Goal: Navigation & Orientation: Find specific page/section

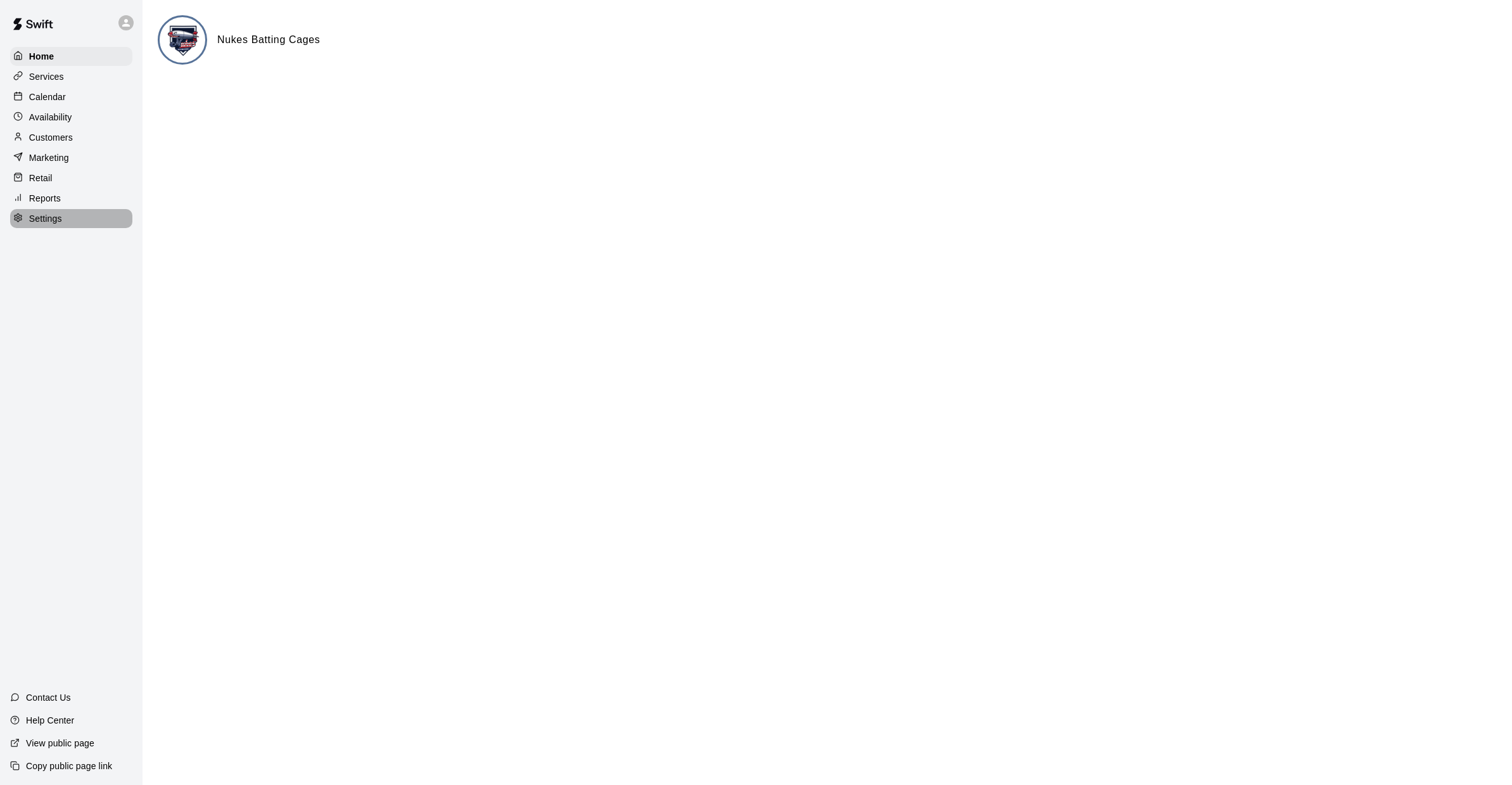
click at [56, 218] on p "Settings" at bounding box center [46, 218] width 33 height 12
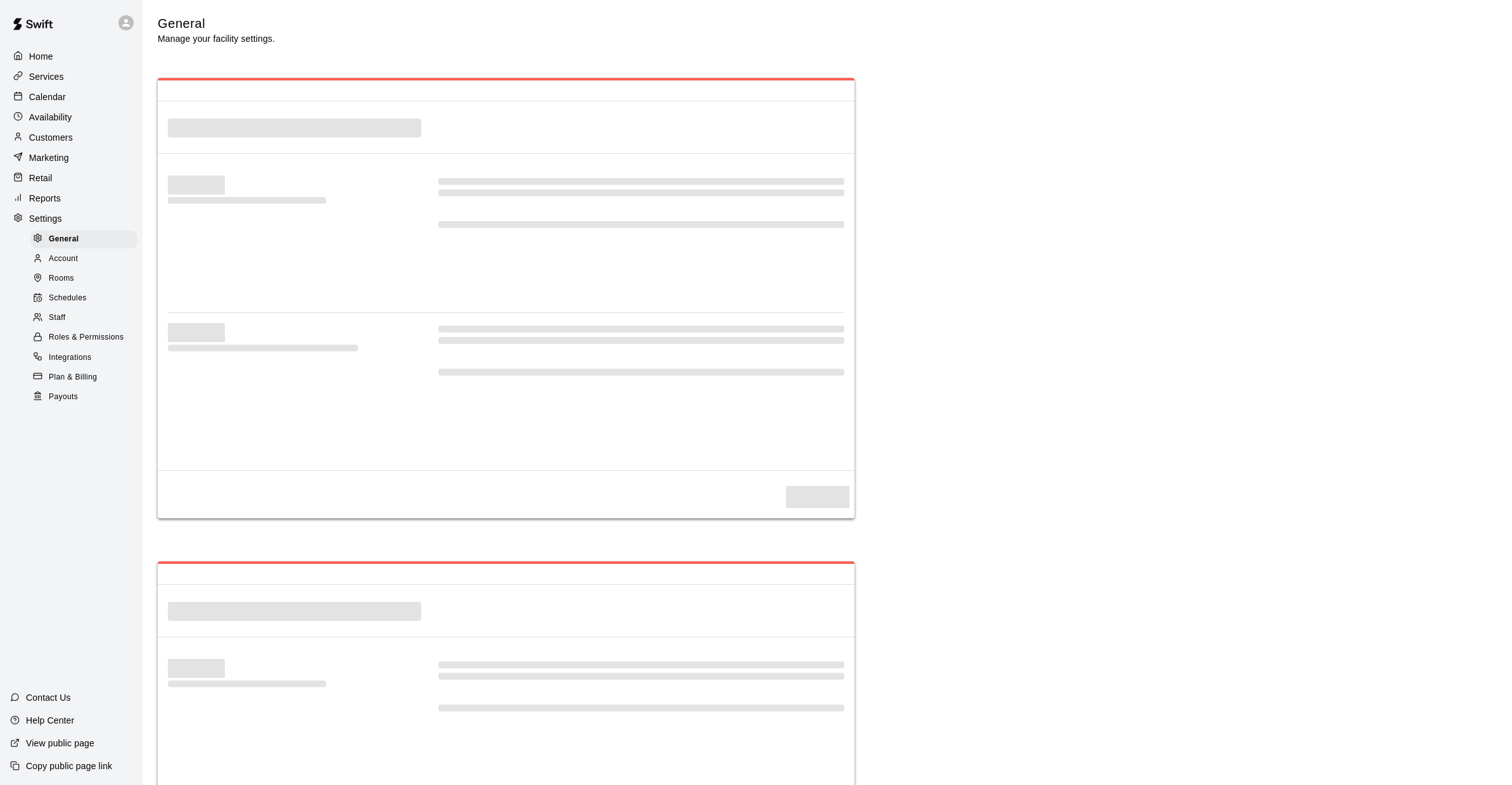
select select "**"
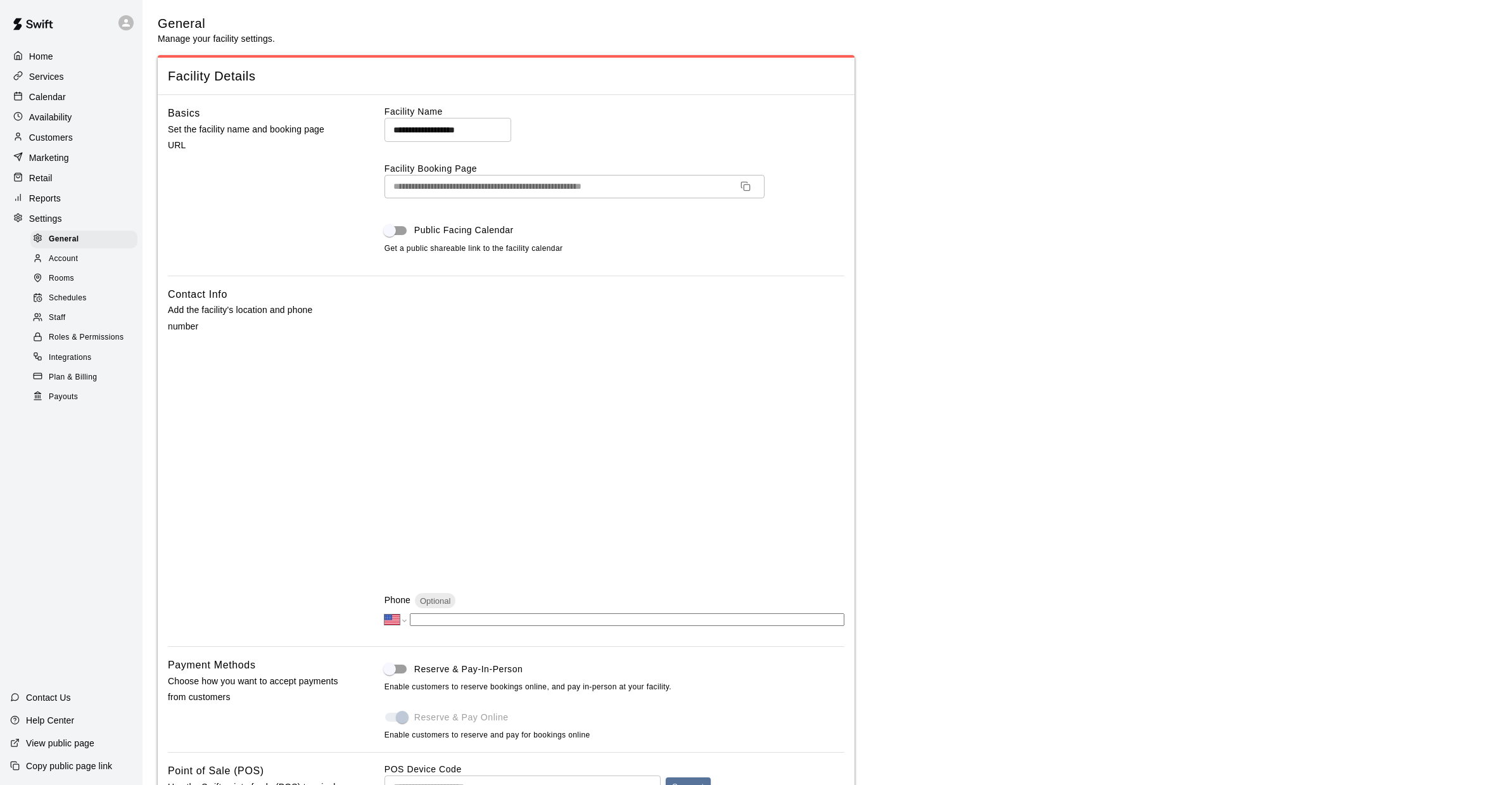
click at [46, 56] on p "Home" at bounding box center [41, 56] width 24 height 12
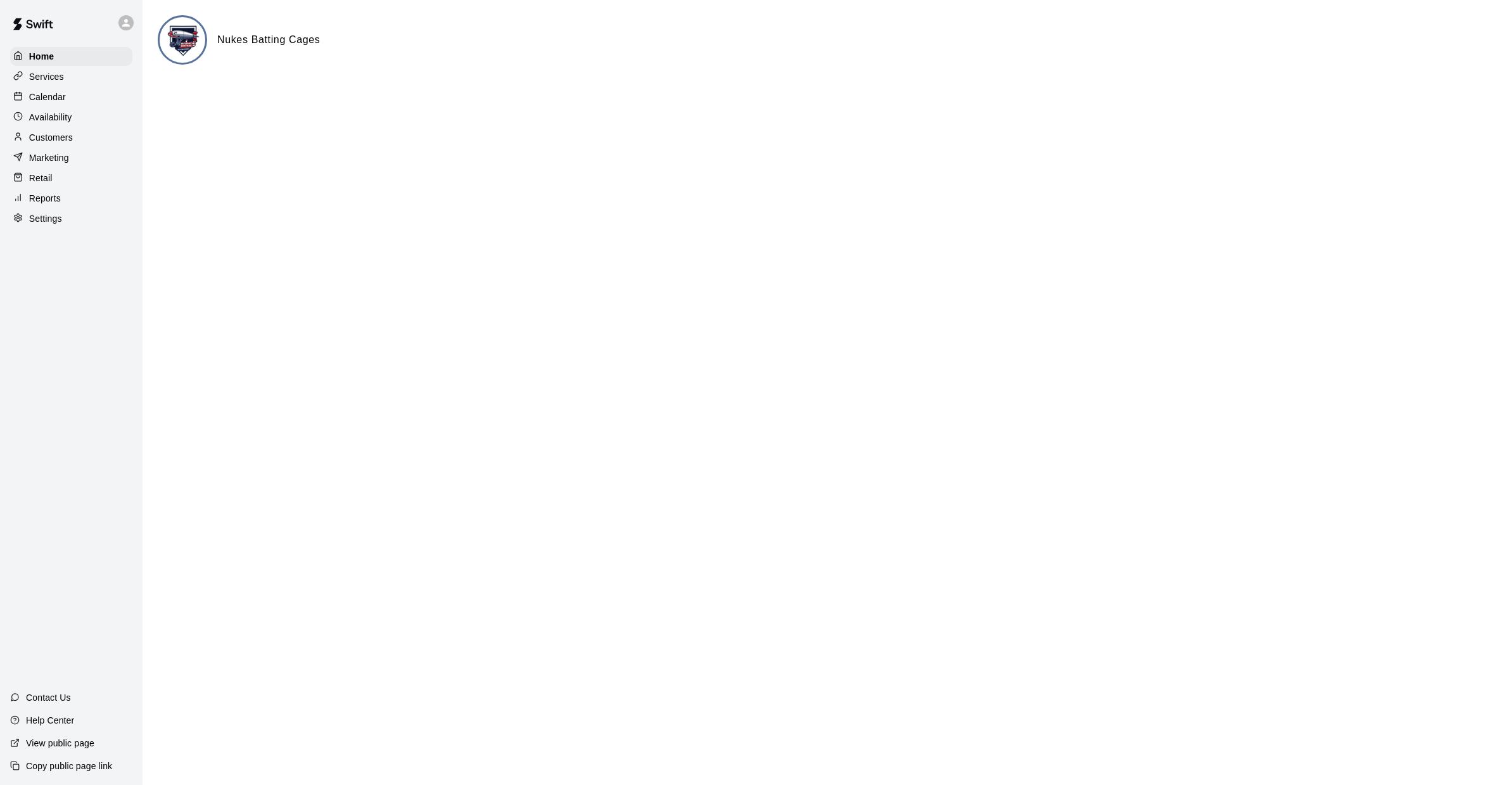
click at [181, 45] on img at bounding box center [183, 40] width 47 height 47
click at [52, 94] on p "Calendar" at bounding box center [47, 97] width 36 height 12
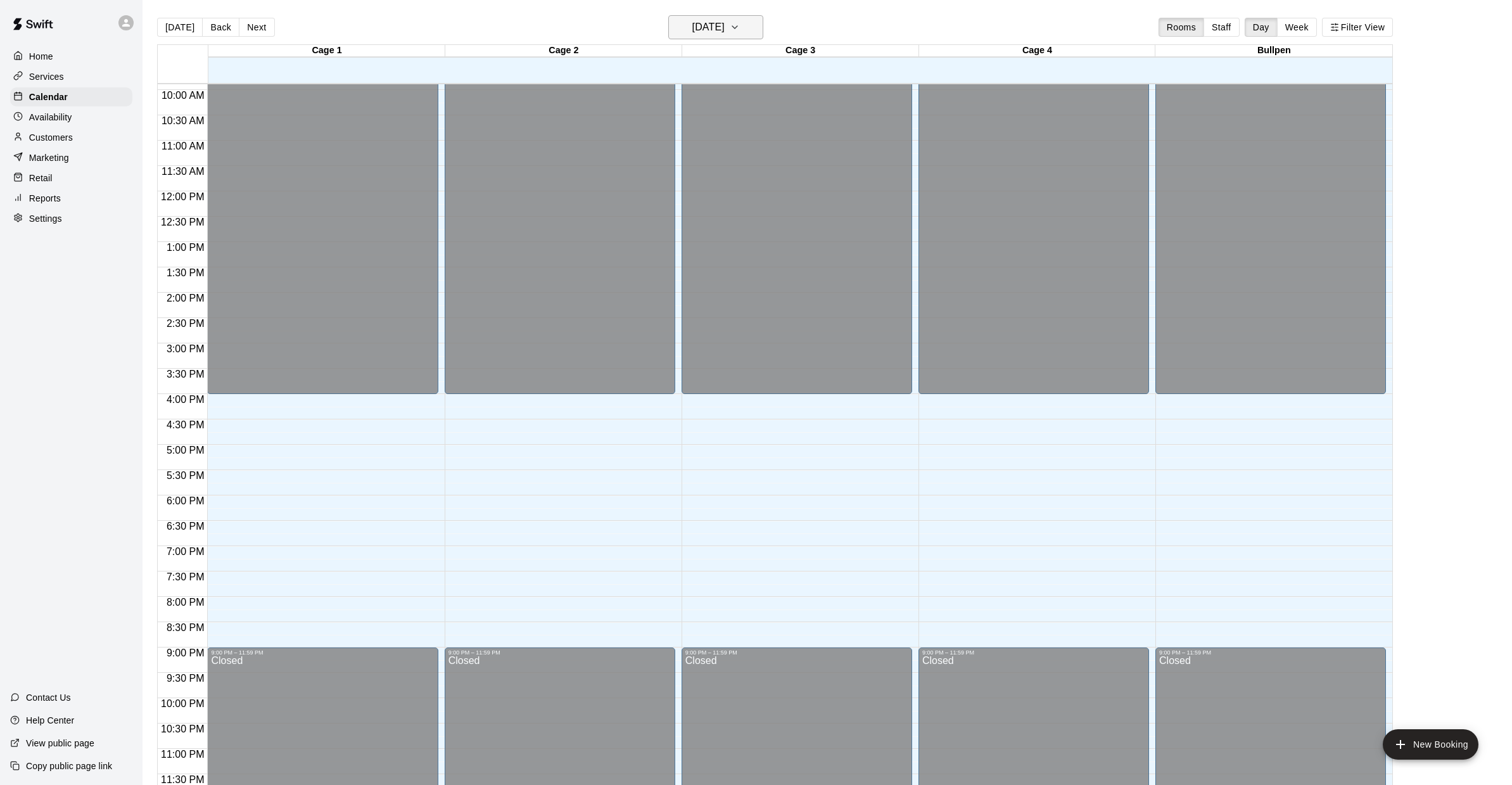
click at [740, 25] on icon "button" at bounding box center [735, 27] width 10 height 16
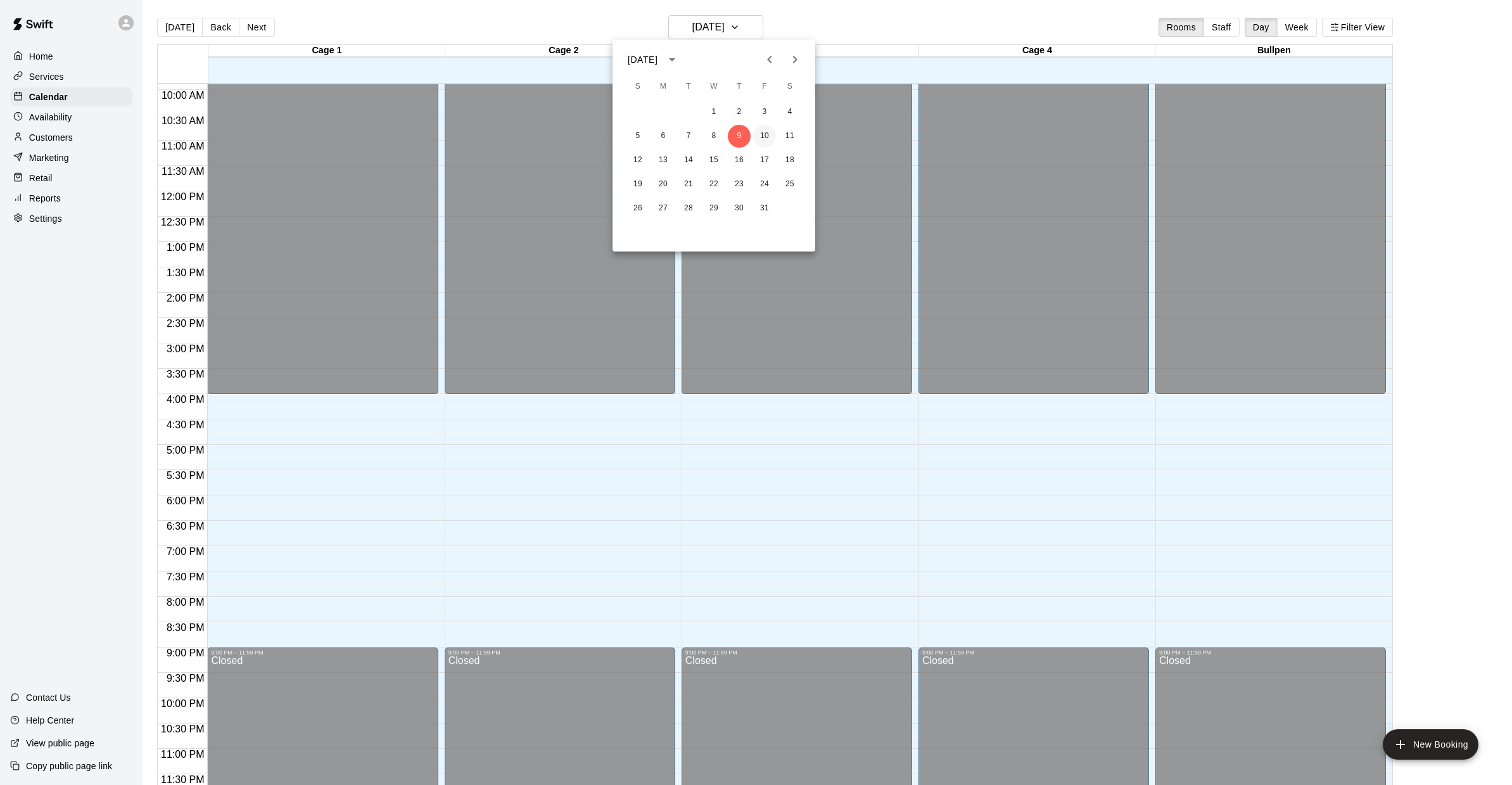
click at [763, 133] on button "10" at bounding box center [764, 136] width 22 height 22
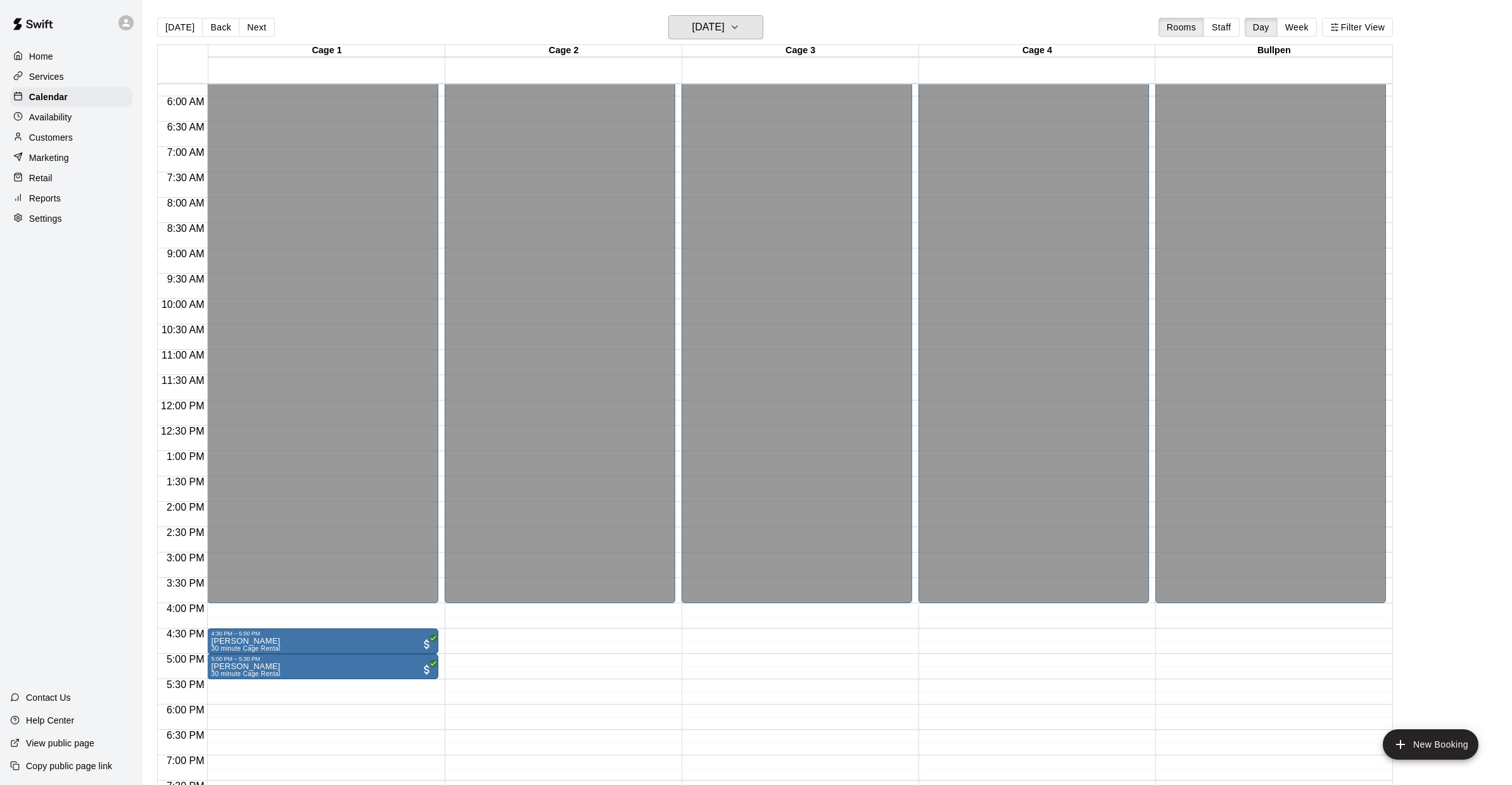
scroll to position [282, 0]
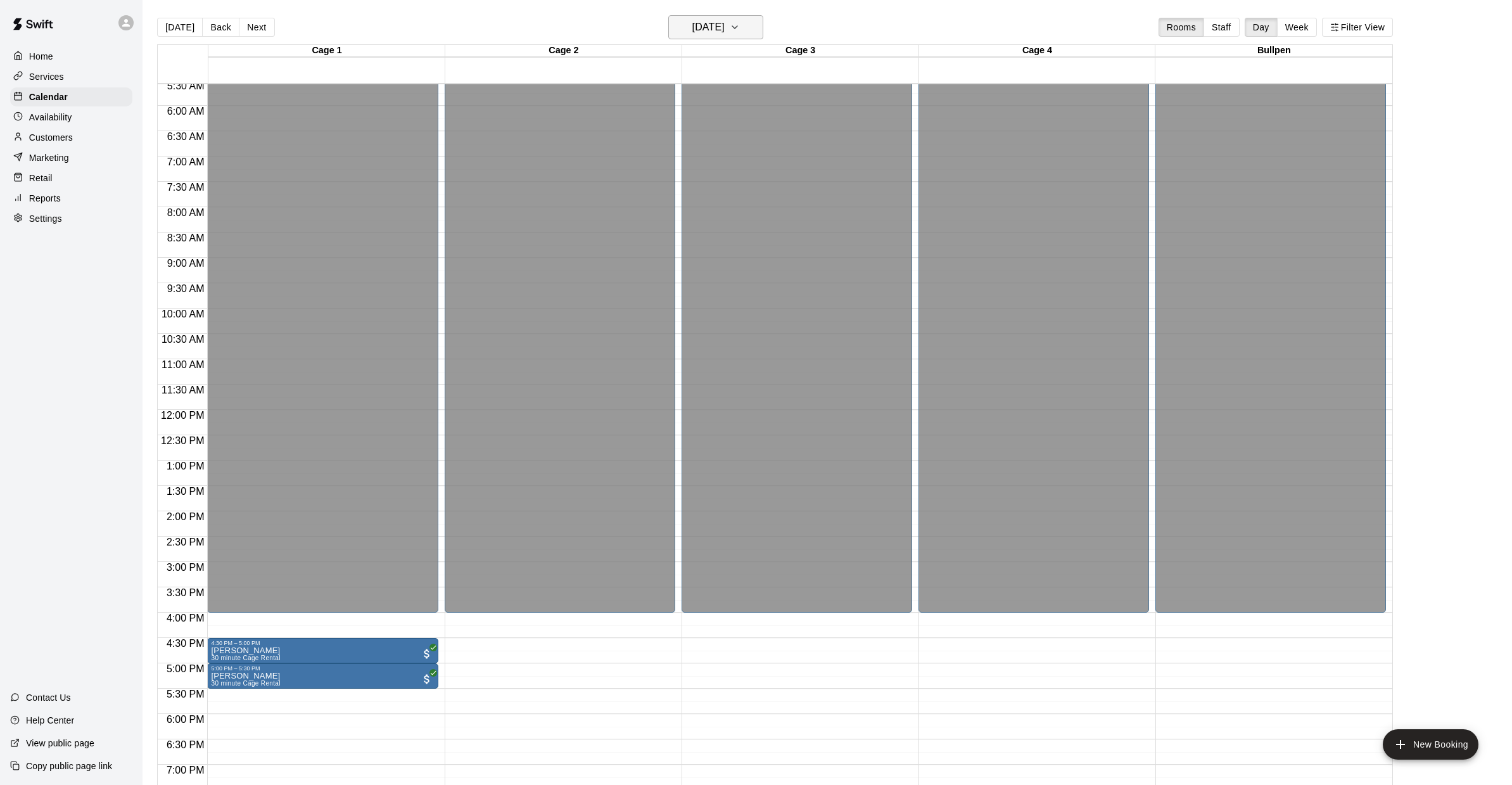
click at [737, 26] on icon "button" at bounding box center [735, 26] width 5 height 2
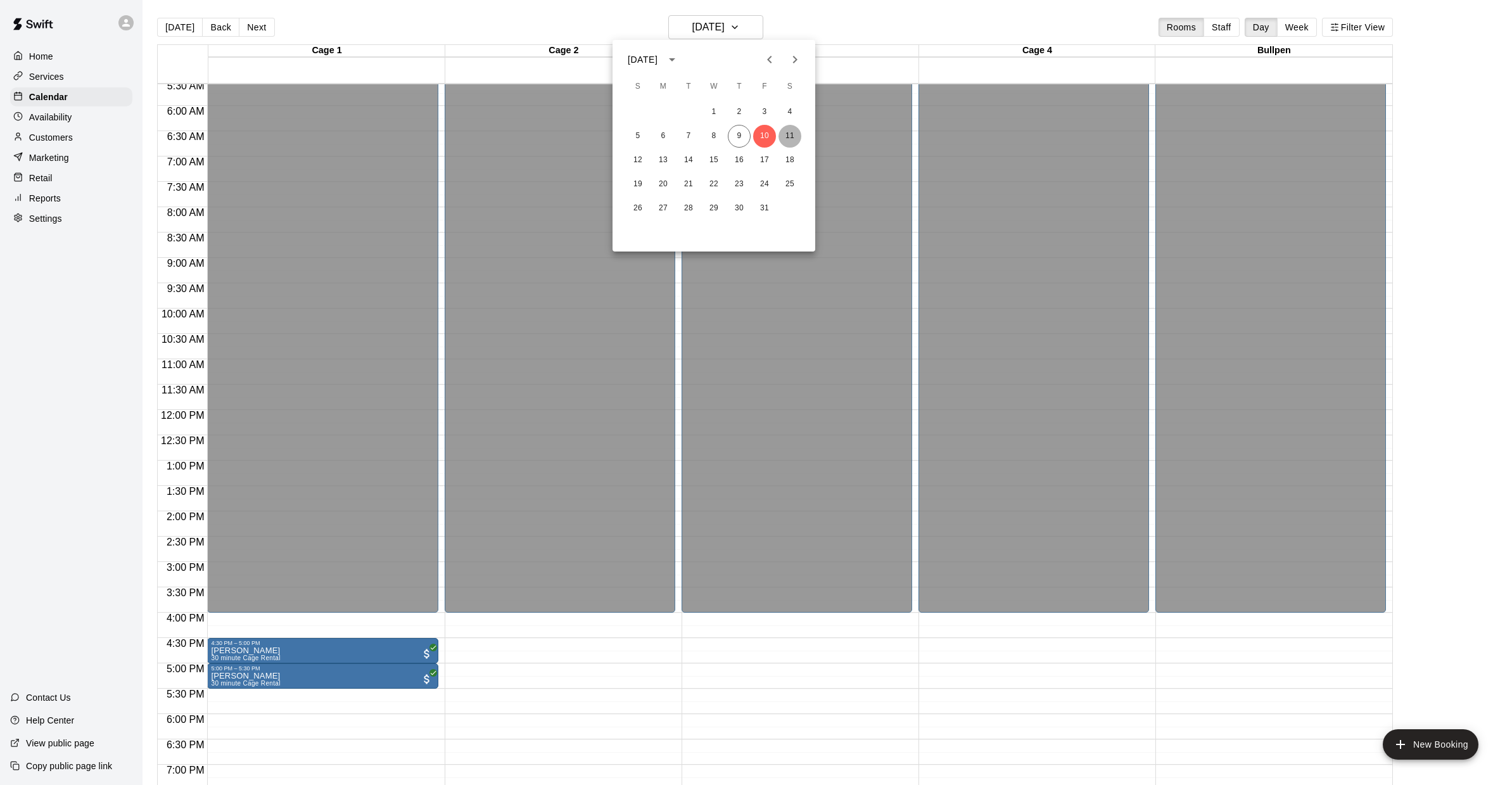
click at [789, 133] on button "11" at bounding box center [789, 136] width 22 height 22
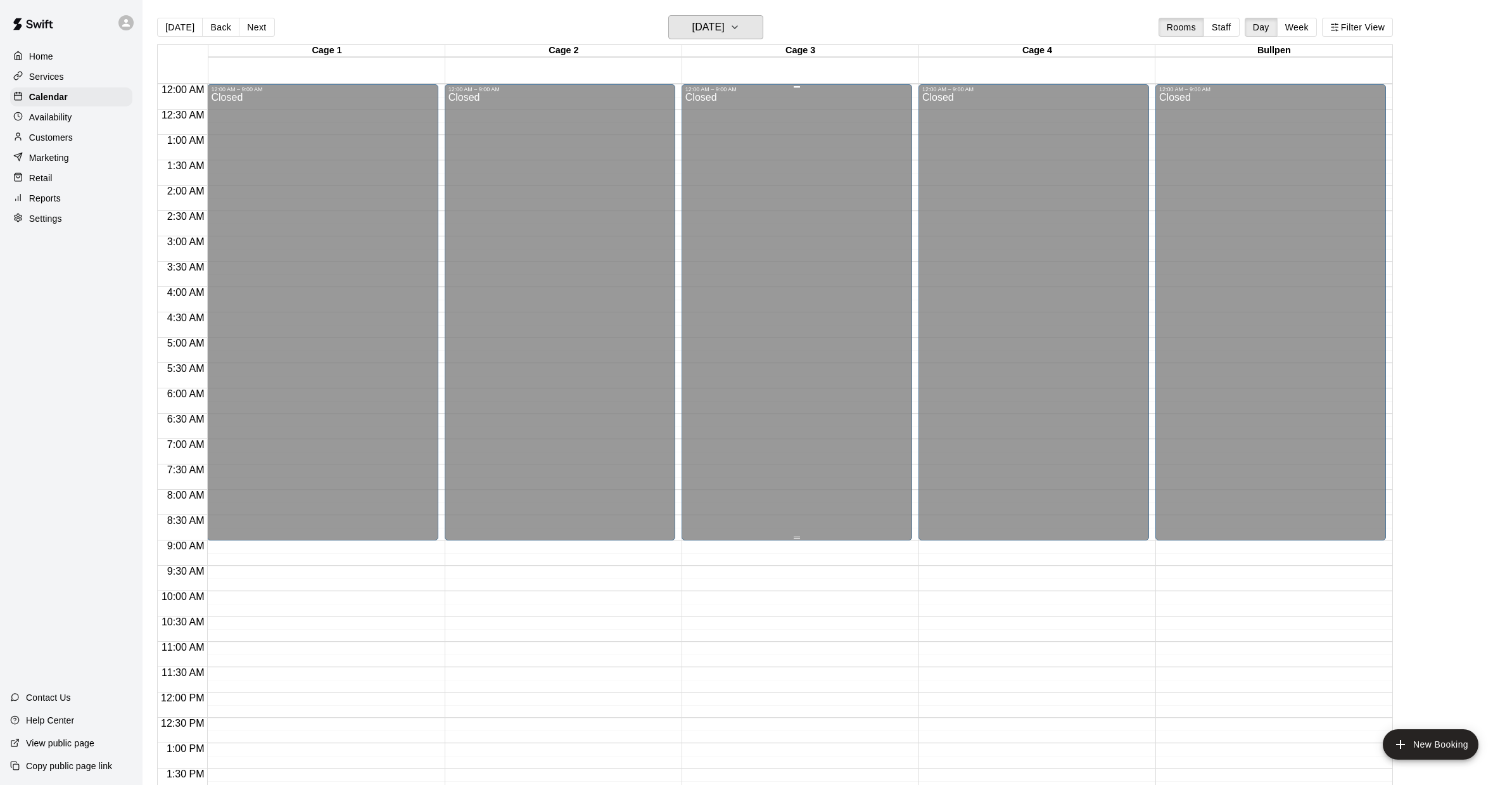
scroll to position [0, 0]
click at [64, 138] on p "Customers" at bounding box center [51, 137] width 43 height 12
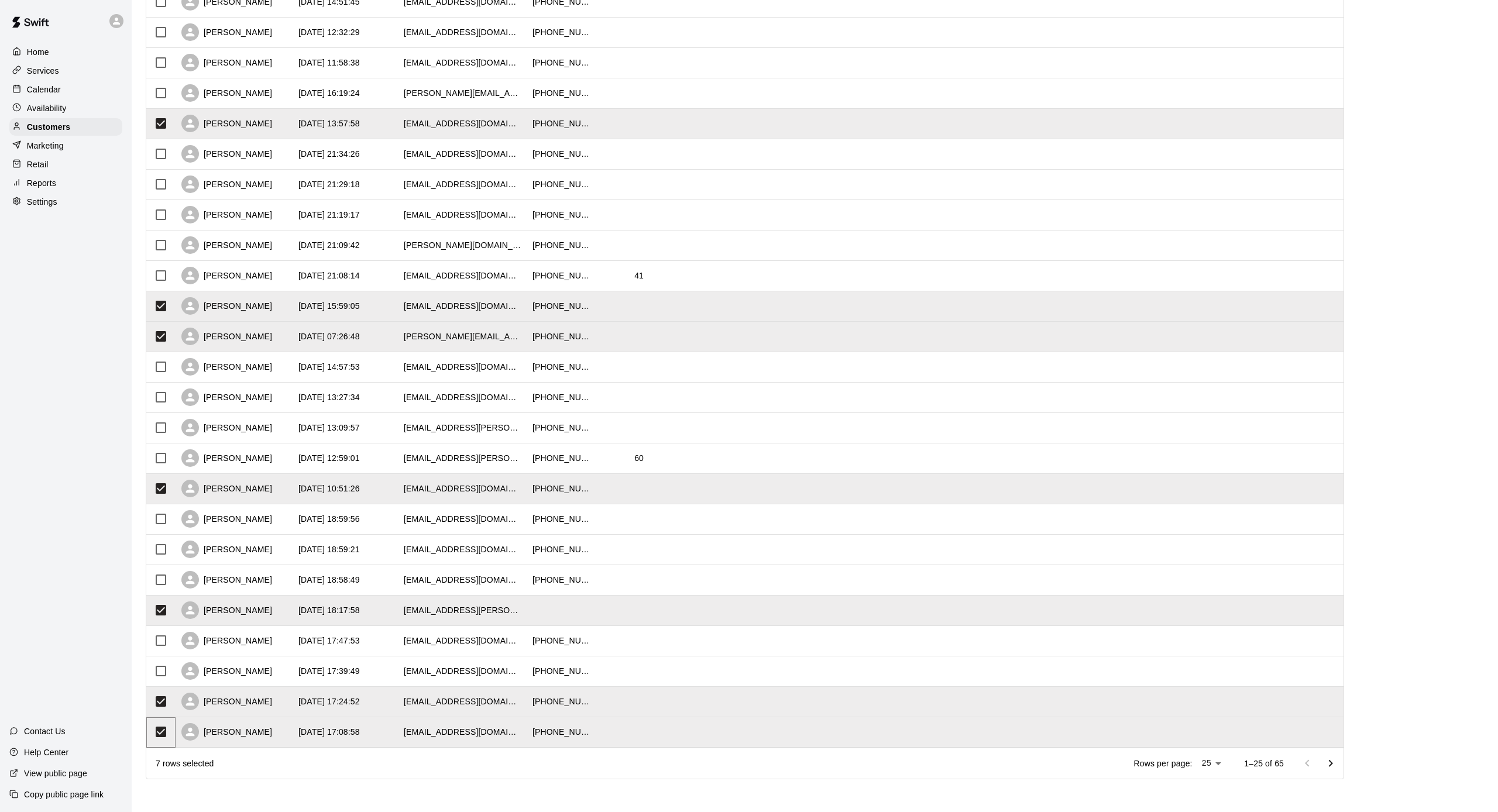
scroll to position [197, 0]
click at [1329, 725] on icon "Go to next page" at bounding box center [1331, 764] width 14 height 14
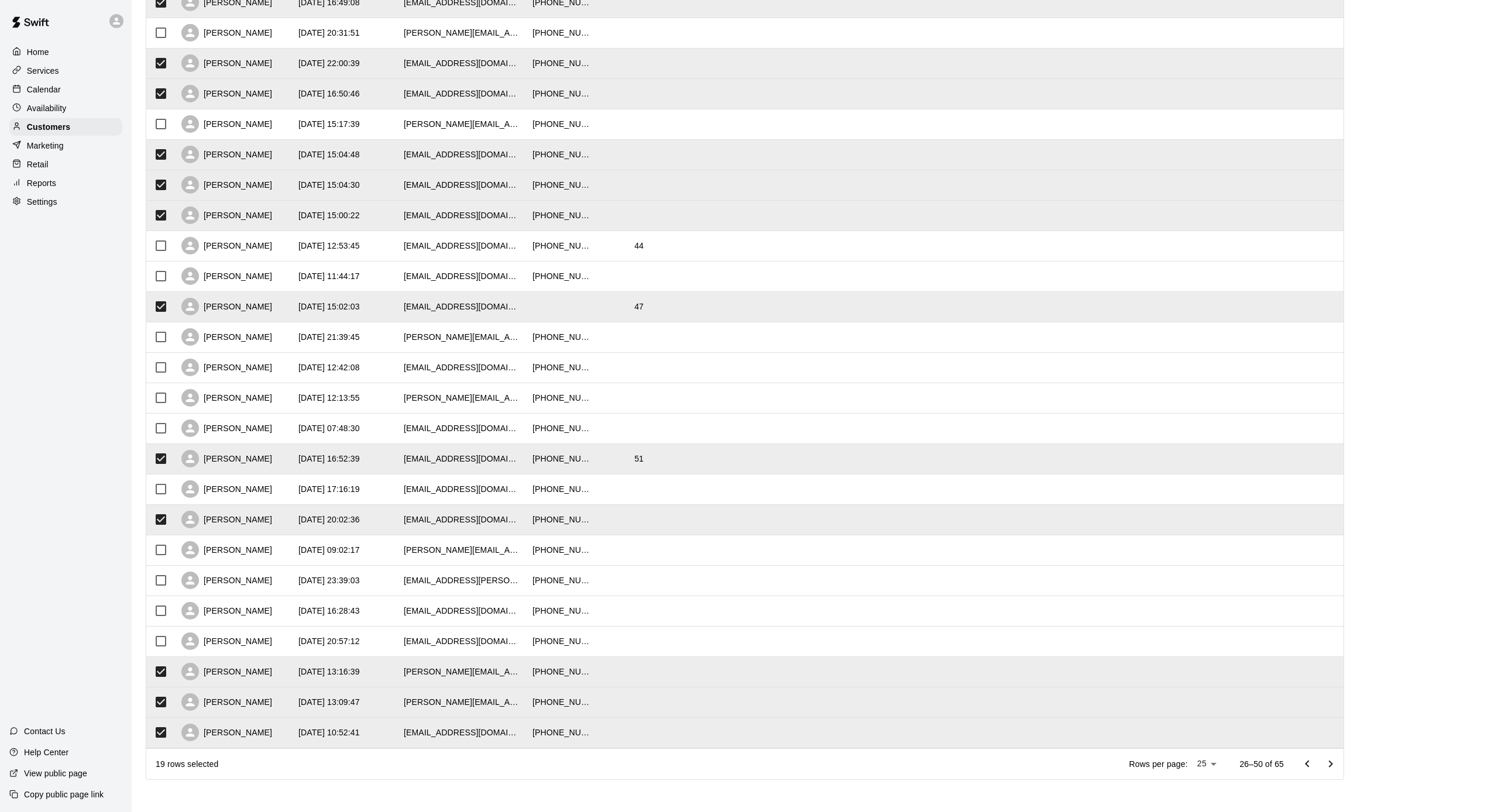
click at [1327, 725] on icon "Go to next page" at bounding box center [1331, 764] width 14 height 14
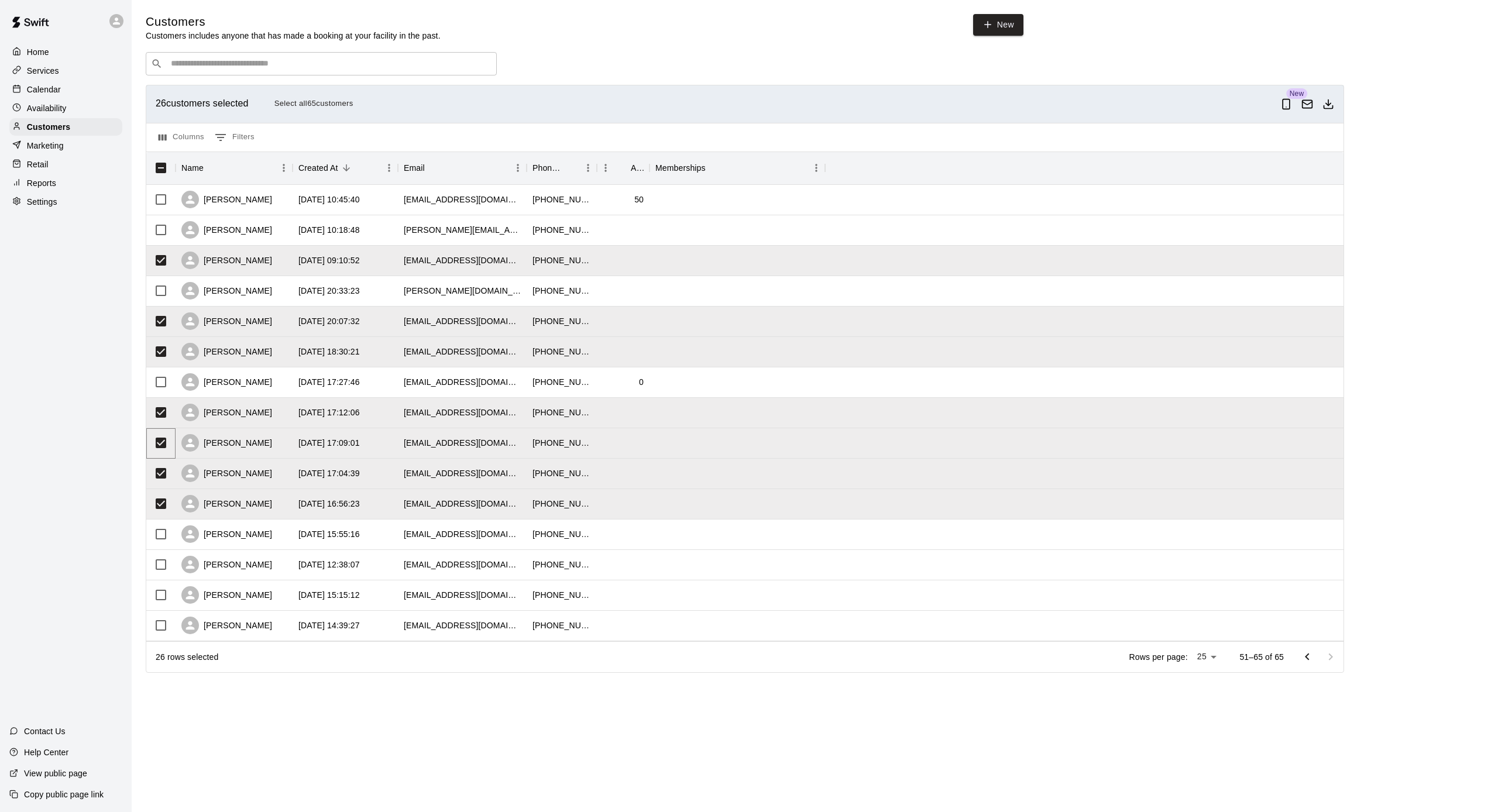
scroll to position [0, 0]
click at [37, 53] on p "Home" at bounding box center [38, 52] width 22 height 11
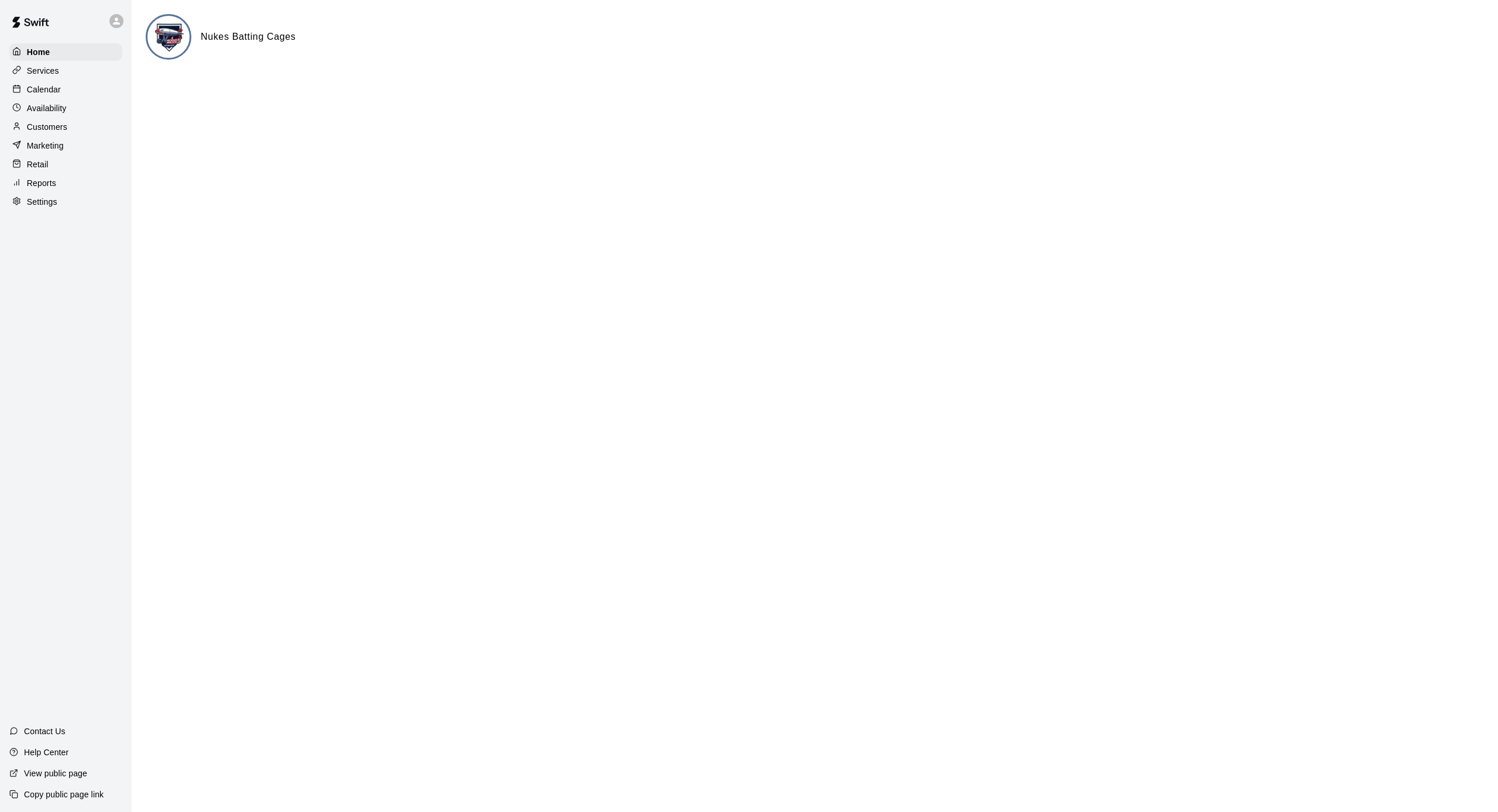
click at [66, 85] on div "Calendar" at bounding box center [66, 90] width 113 height 17
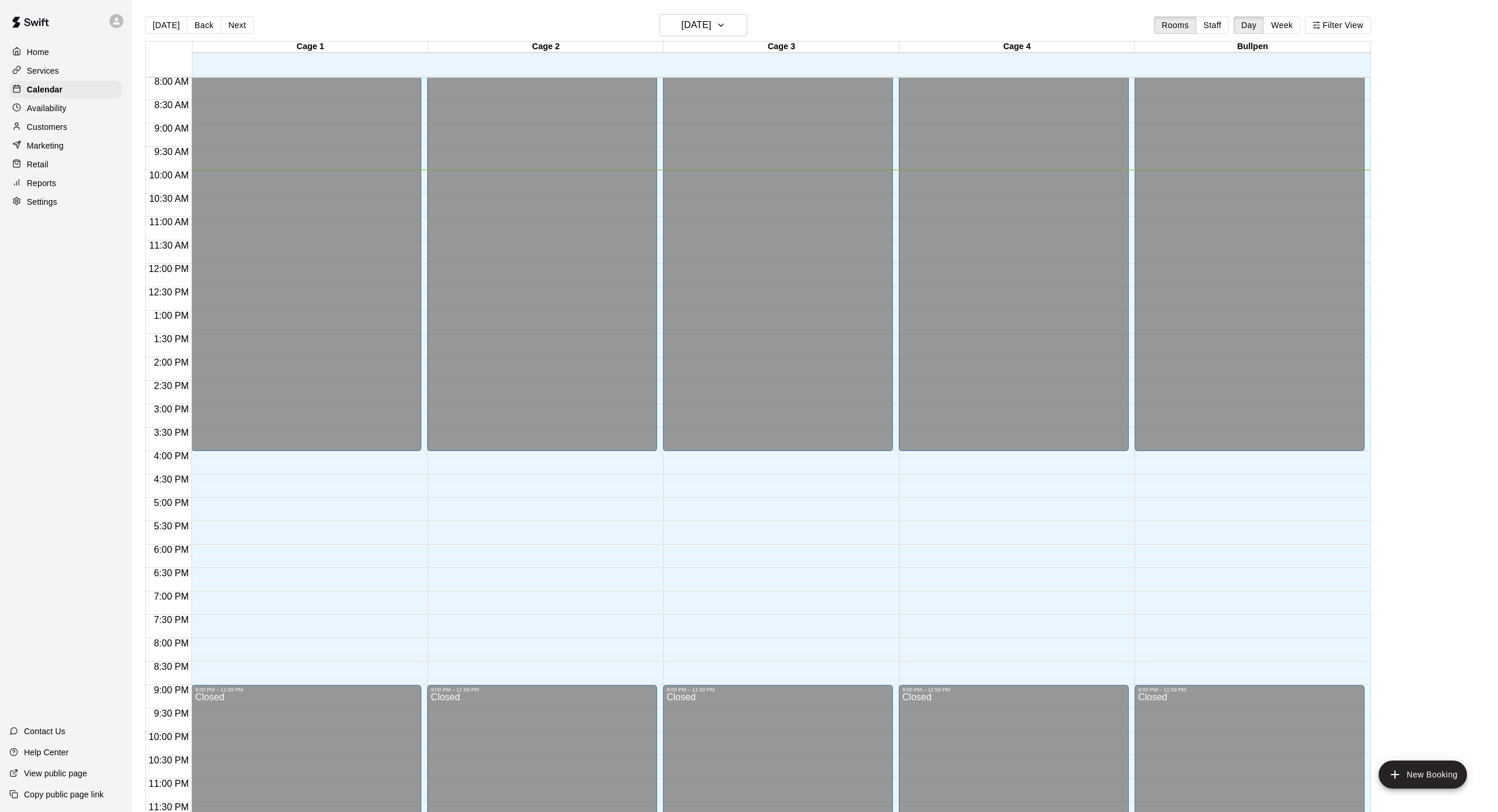
scroll to position [376, 0]
click at [725, 26] on icon "button" at bounding box center [720, 25] width 9 height 14
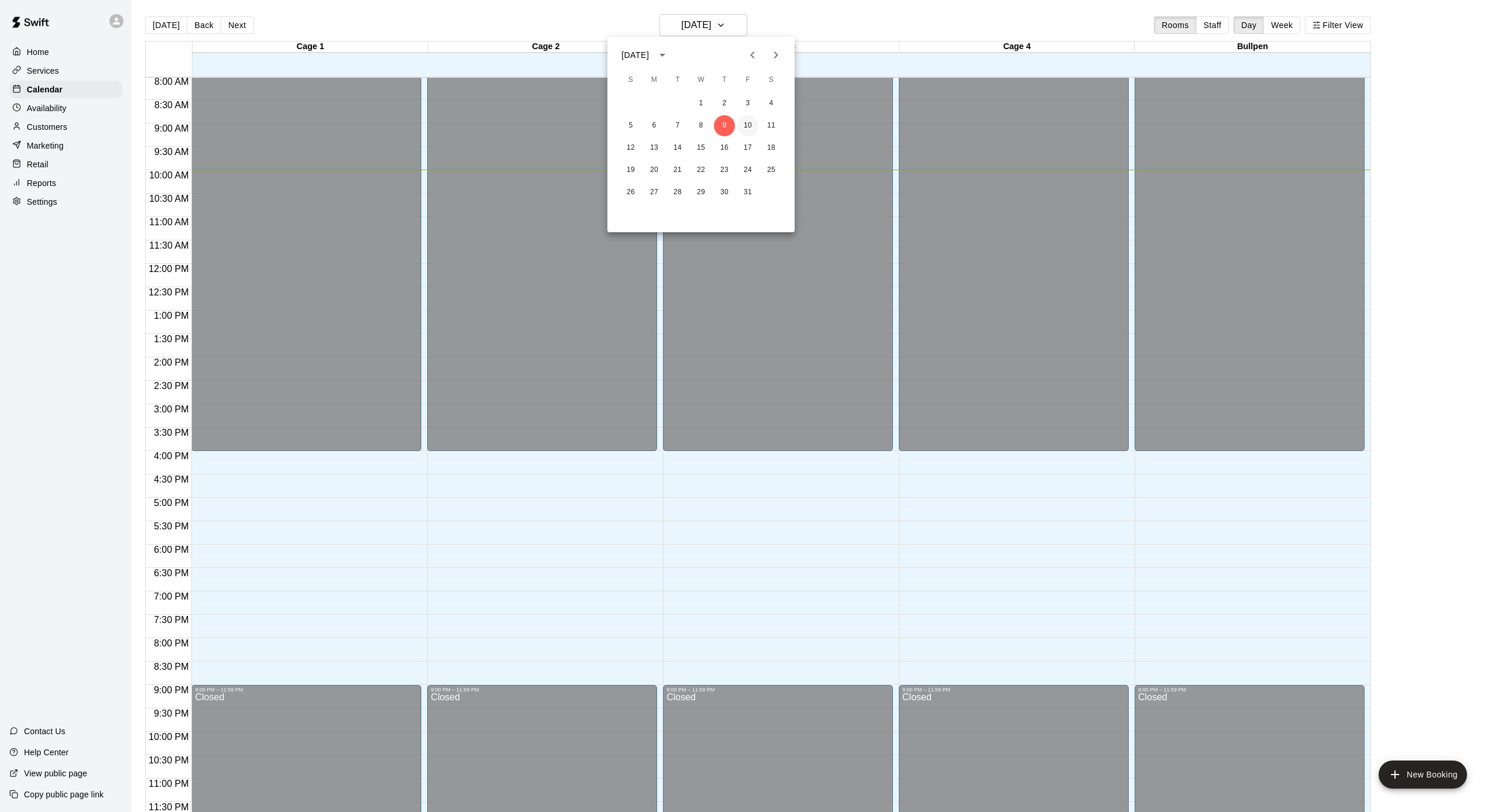
click at [748, 122] on button "10" at bounding box center [748, 125] width 21 height 21
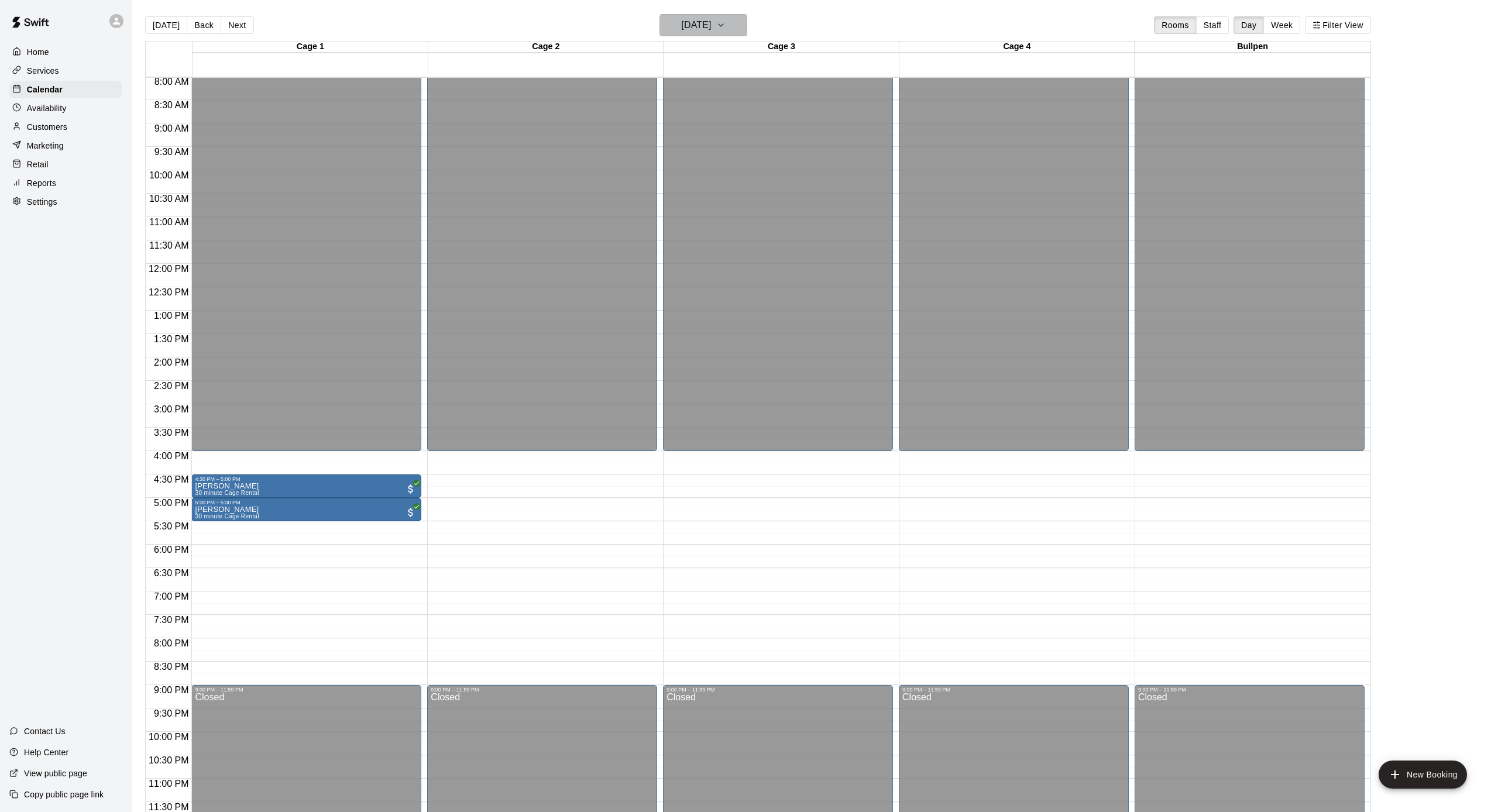
click at [725, 23] on icon "button" at bounding box center [720, 25] width 9 height 14
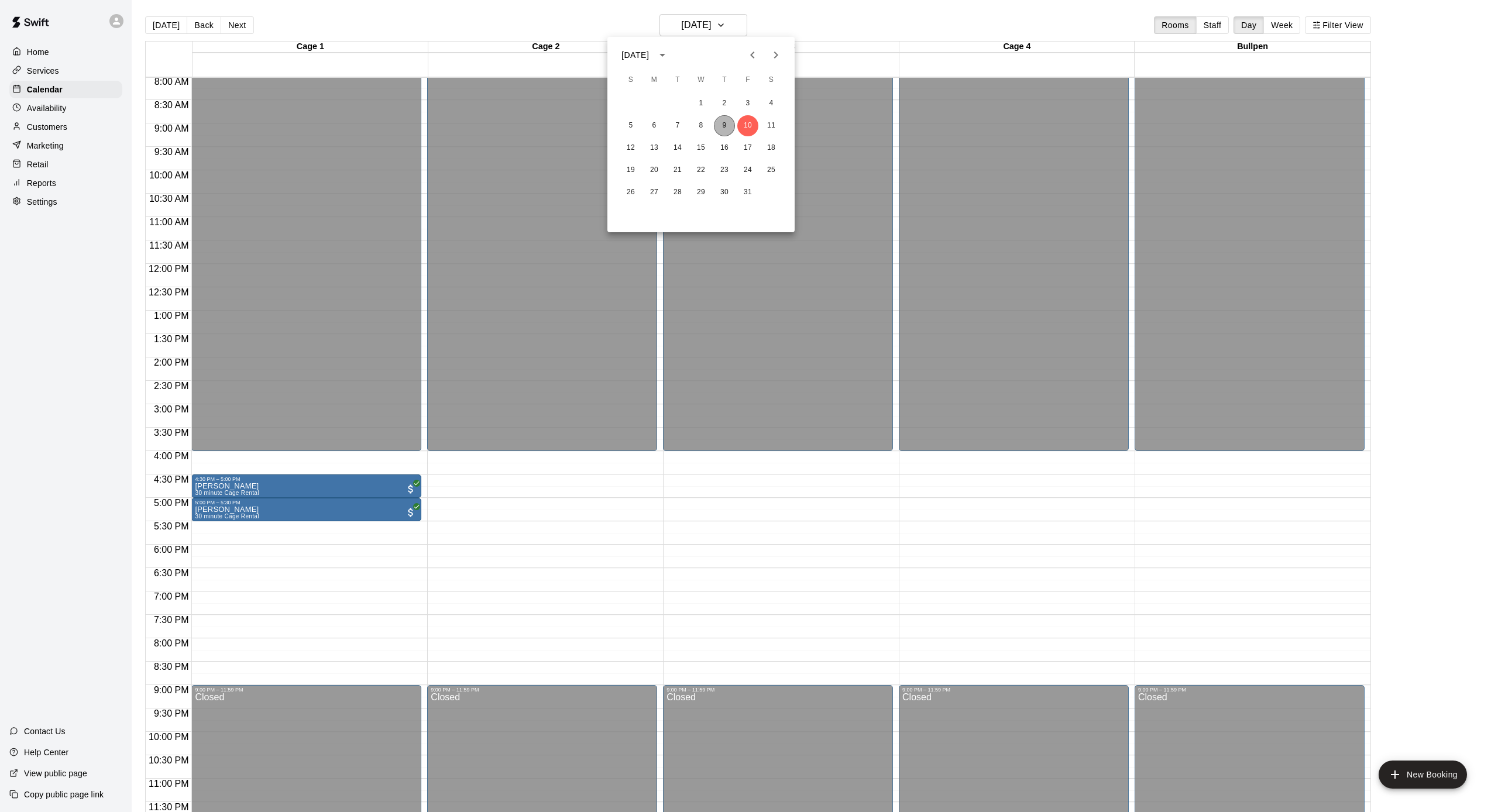
click at [725, 126] on button "9" at bounding box center [724, 125] width 21 height 21
